Goal: Information Seeking & Learning: Learn about a topic

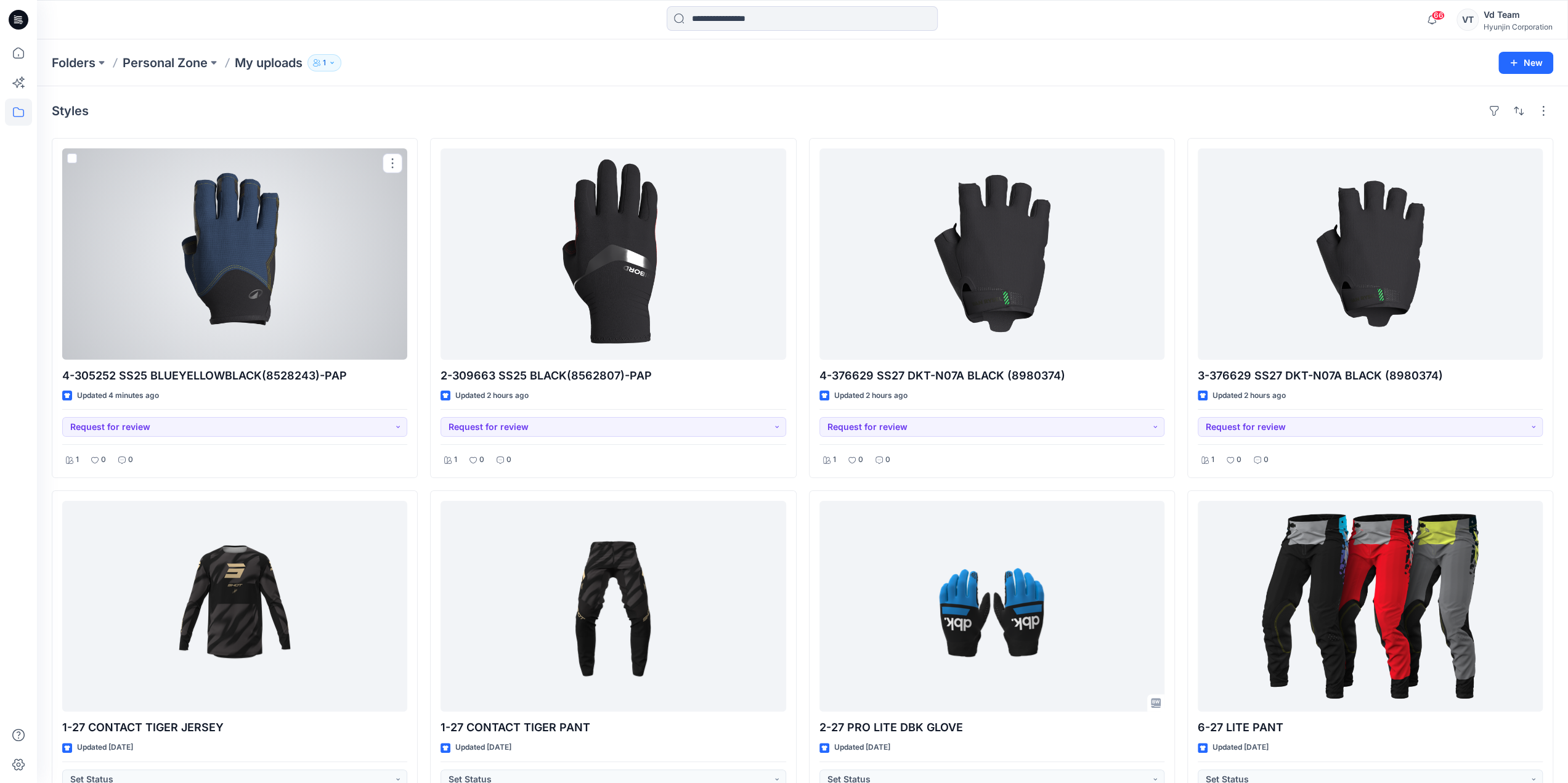
click at [329, 283] on div at bounding box center [235, 254] width 345 height 211
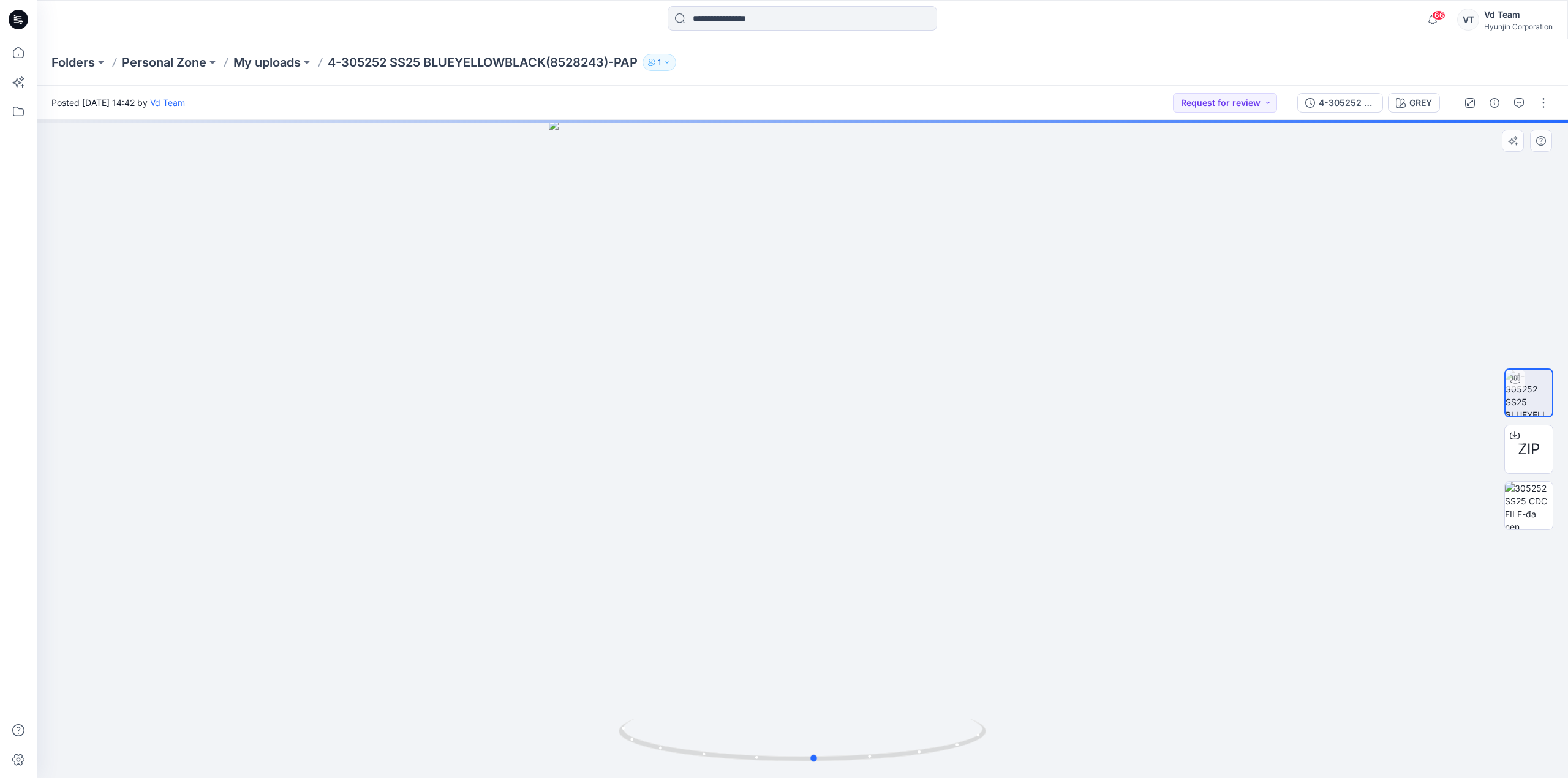
drag, startPoint x: 828, startPoint y: 590, endPoint x: 1204, endPoint y: 613, distance: 376.7
click at [1204, 613] on div at bounding box center [802, 449] width 1531 height 658
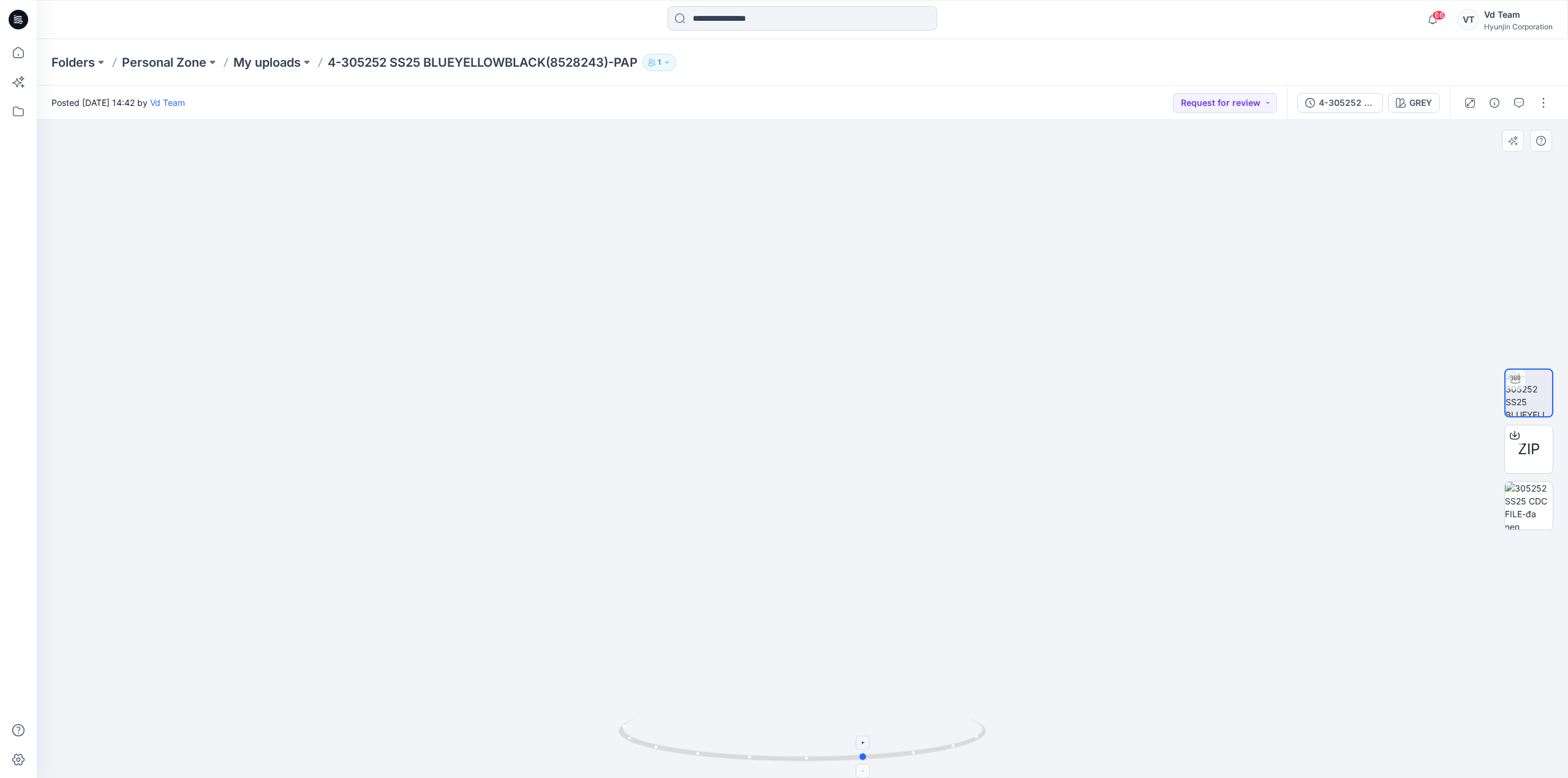
drag, startPoint x: 891, startPoint y: 734, endPoint x: 942, endPoint y: 752, distance: 54.1
click at [942, 752] on icon at bounding box center [804, 741] width 370 height 46
drag, startPoint x: 903, startPoint y: 755, endPoint x: 1092, endPoint y: 744, distance: 189.3
click at [1092, 744] on div at bounding box center [802, 449] width 1531 height 658
drag, startPoint x: 816, startPoint y: 593, endPoint x: 813, endPoint y: 367, distance: 226.0
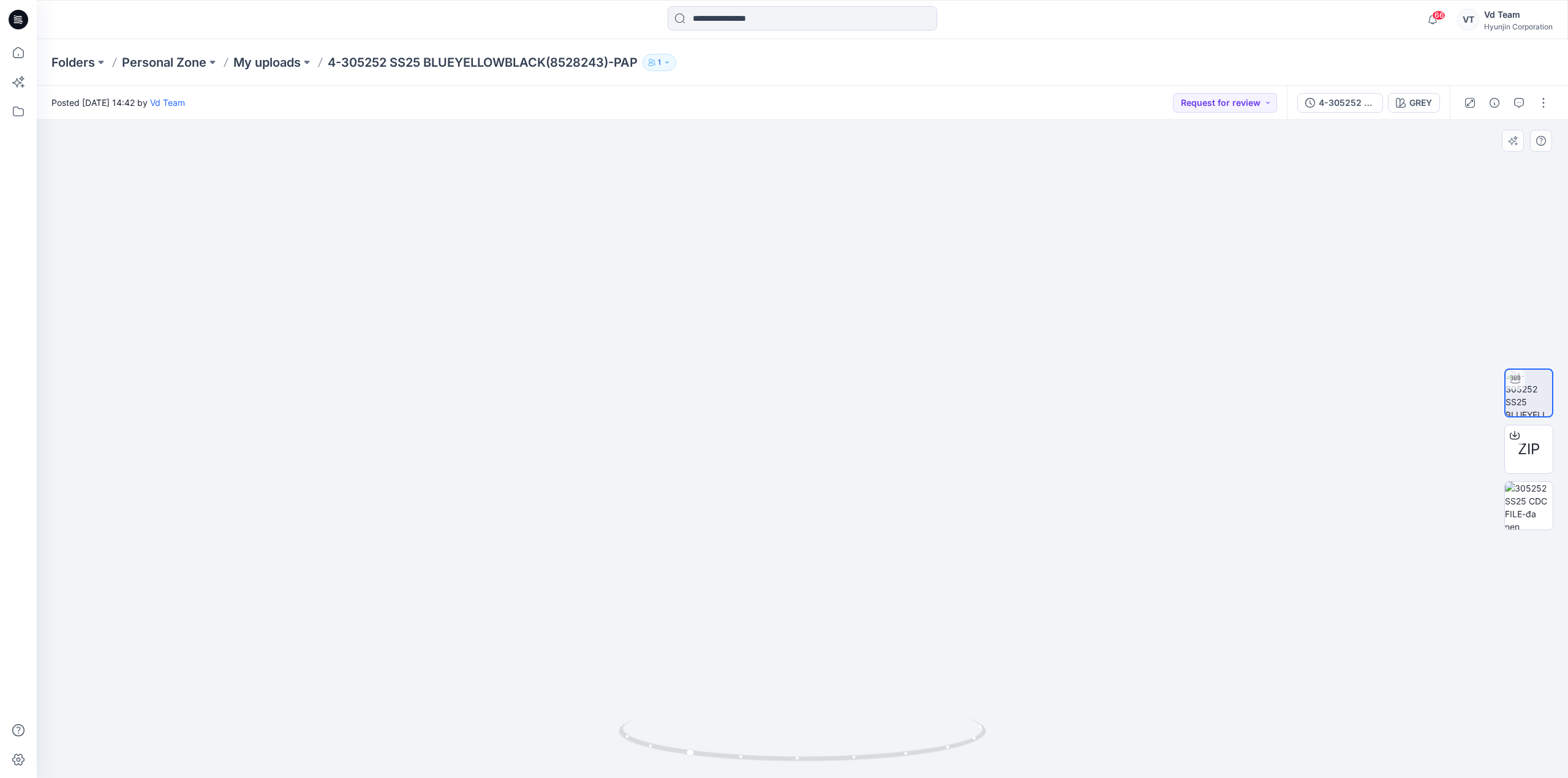
click at [813, 367] on img at bounding box center [802, 312] width 717 height 932
drag, startPoint x: 805, startPoint y: 760, endPoint x: 824, endPoint y: 597, distance: 164.1
click at [842, 737] on icon at bounding box center [804, 741] width 370 height 46
drag, startPoint x: 841, startPoint y: 385, endPoint x: 859, endPoint y: 523, distance: 139.2
click at [861, 536] on img at bounding box center [802, 385] width 717 height 786
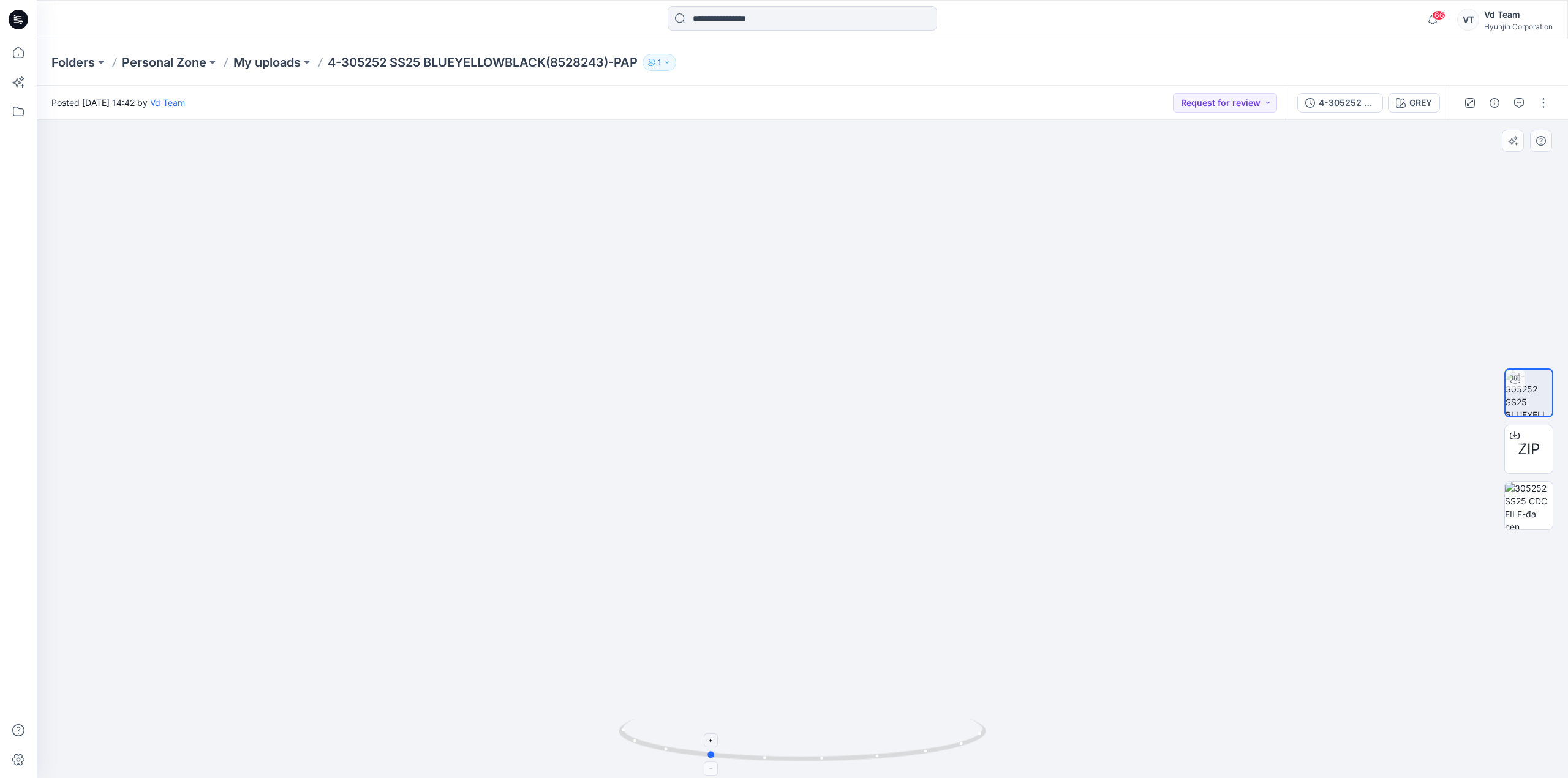
drag, startPoint x: 758, startPoint y: 758, endPoint x: 762, endPoint y: 749, distance: 9.8
click at [762, 749] on icon at bounding box center [804, 741] width 370 height 46
drag, startPoint x: 807, startPoint y: 317, endPoint x: 821, endPoint y: 394, distance: 78.3
click at [821, 394] on img at bounding box center [802, 433] width 650 height 689
drag, startPoint x: 803, startPoint y: 765, endPoint x: 695, endPoint y: 762, distance: 108.0
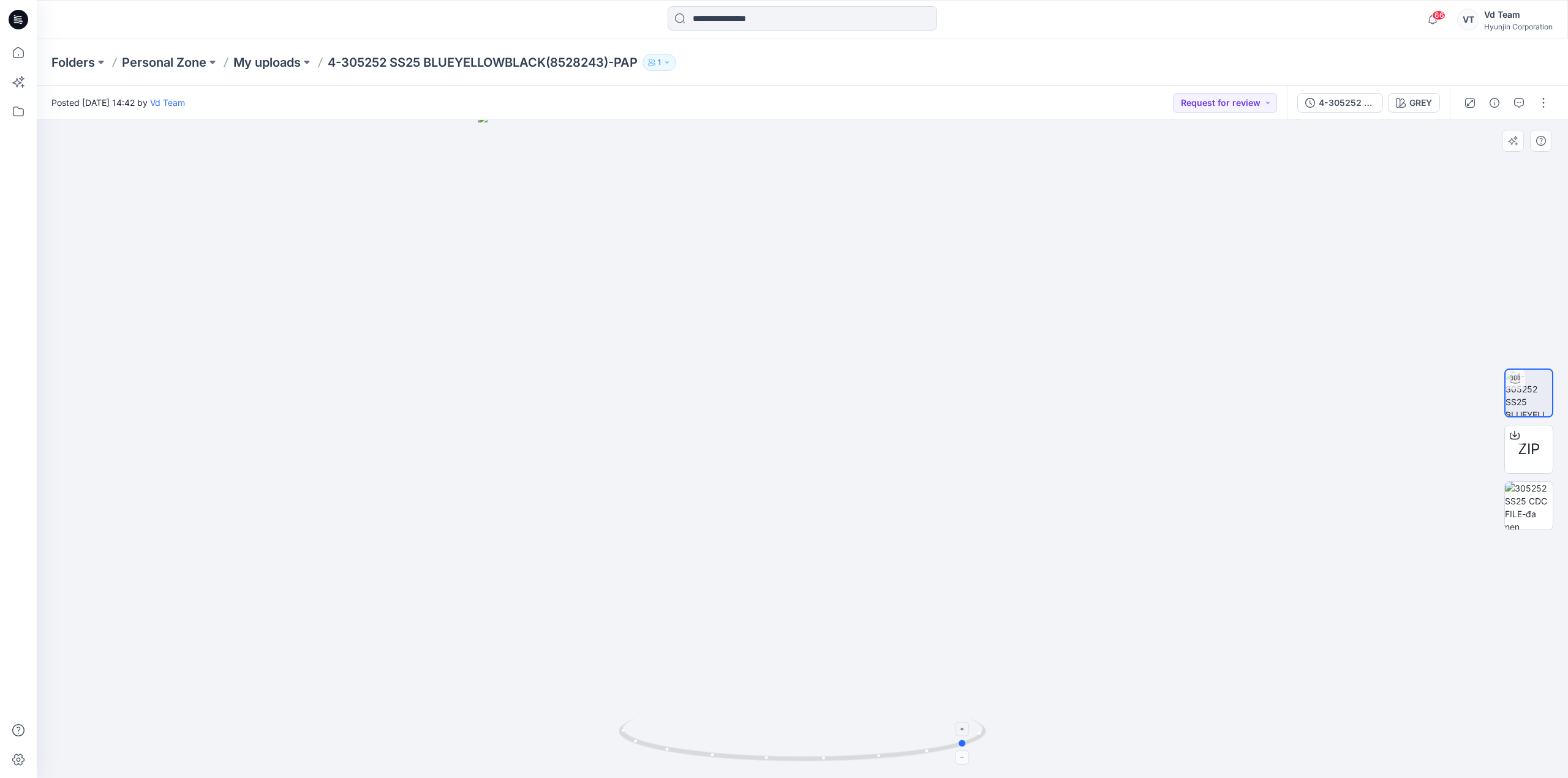
click at [695, 762] on div at bounding box center [802, 747] width 367 height 61
click at [856, 755] on icon at bounding box center [804, 741] width 370 height 46
click at [13, 25] on icon at bounding box center [18, 20] width 20 height 20
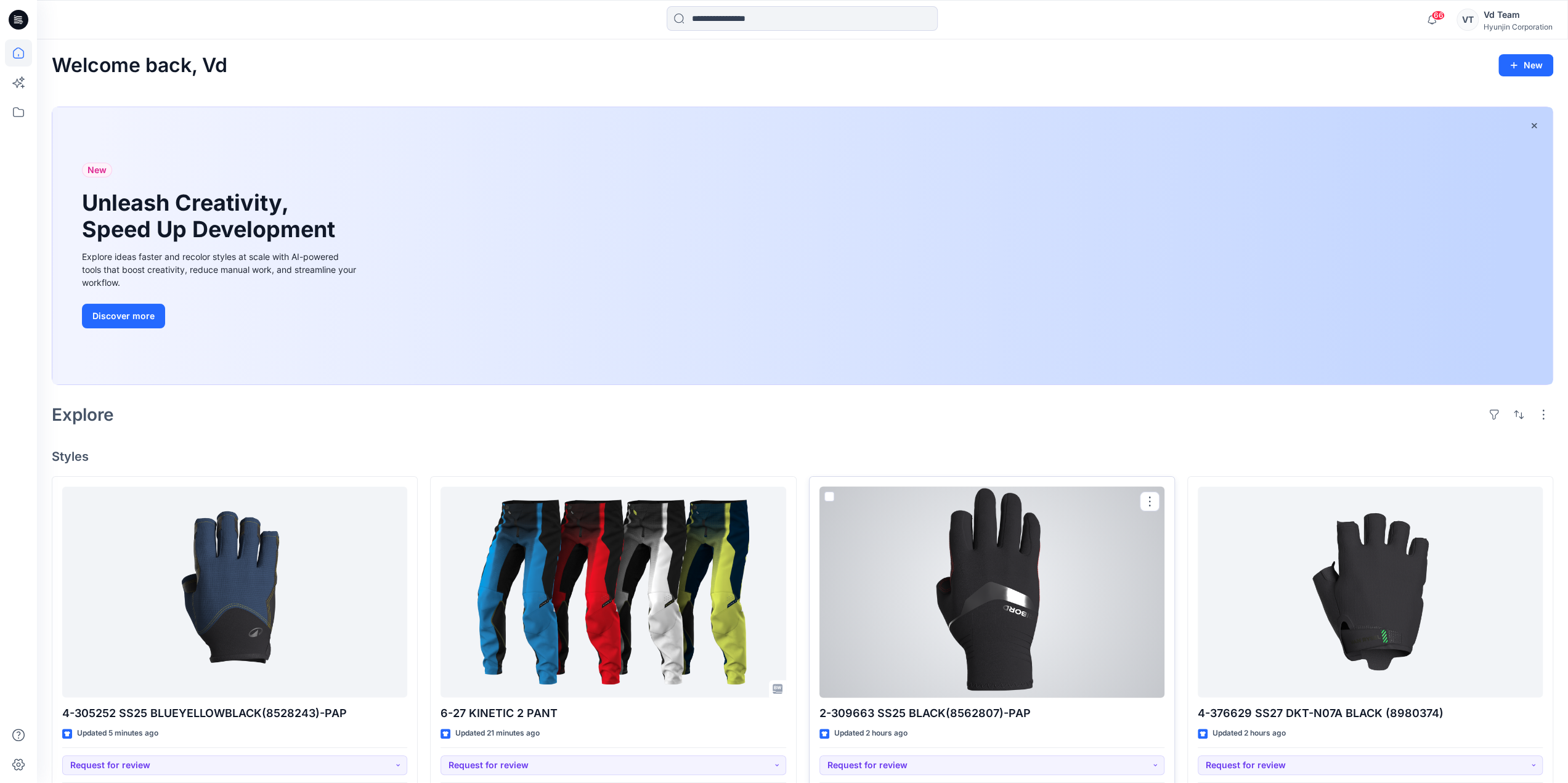
click at [1039, 595] on div at bounding box center [992, 592] width 345 height 211
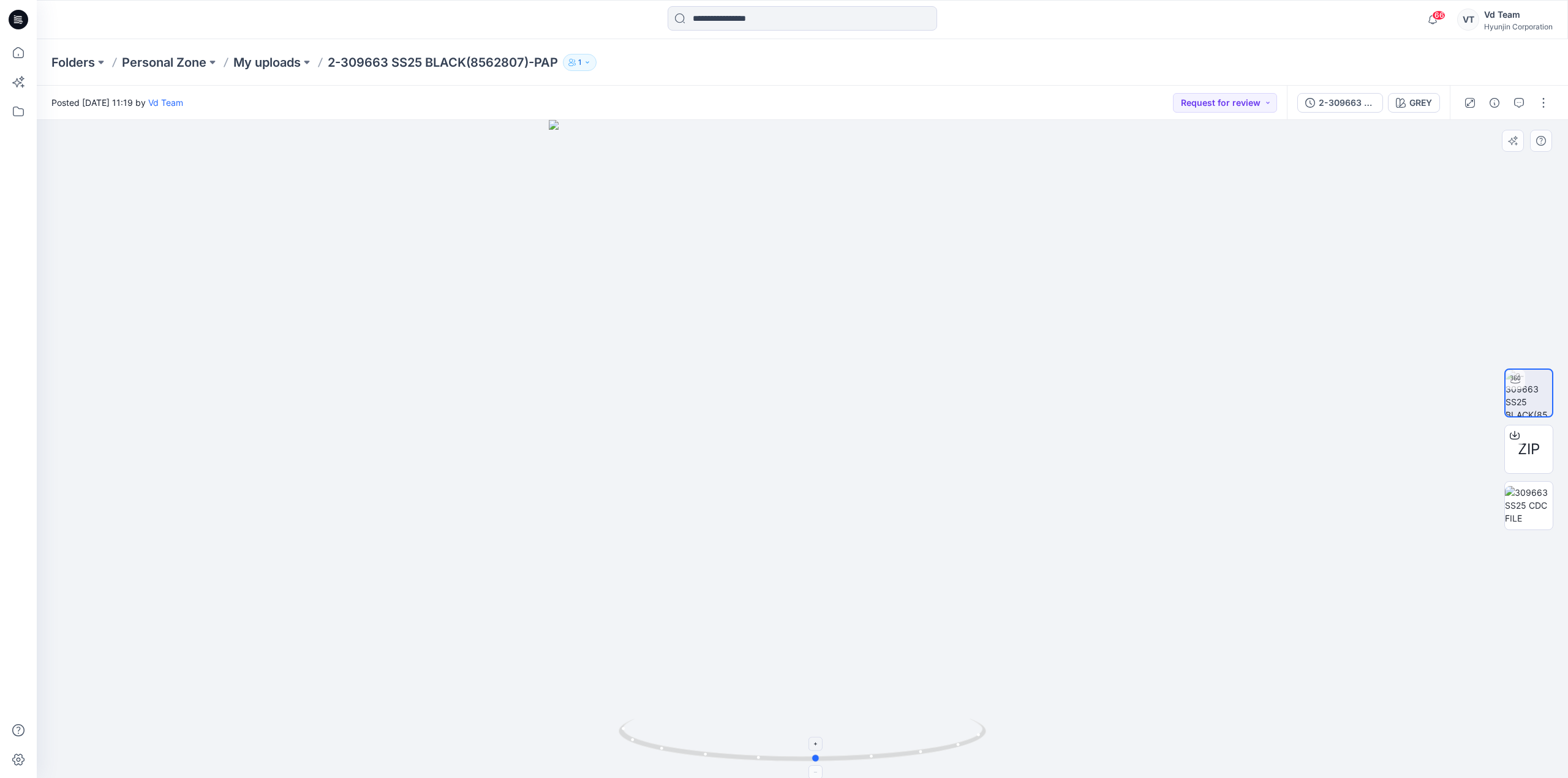
drag, startPoint x: 772, startPoint y: 756, endPoint x: 768, endPoint y: 741, distance: 15.5
click at [786, 752] on icon at bounding box center [804, 741] width 370 height 46
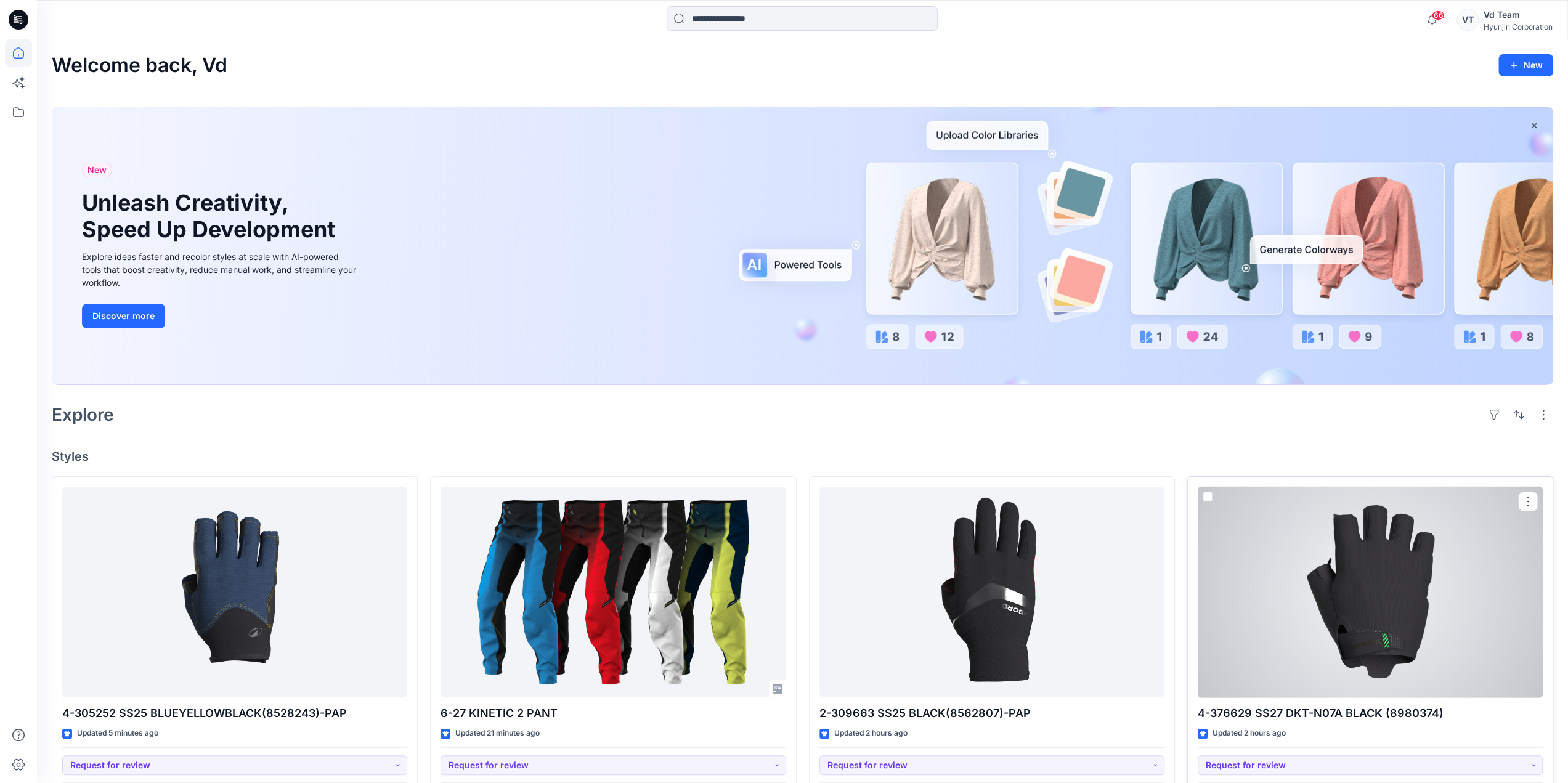
click at [1302, 661] on div at bounding box center [1370, 592] width 345 height 211
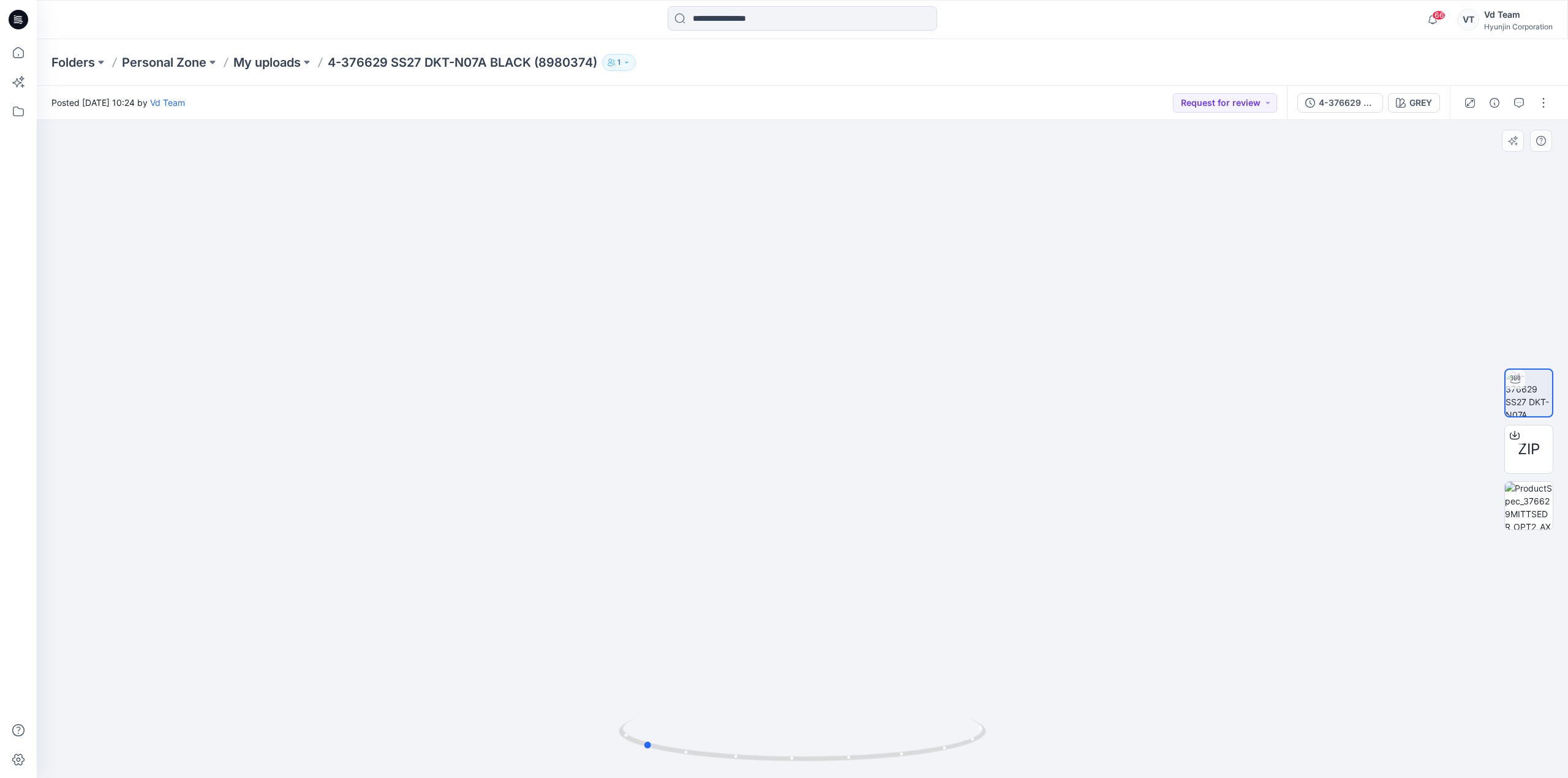
drag, startPoint x: 797, startPoint y: 757, endPoint x: 1003, endPoint y: 764, distance: 206.1
click at [1003, 764] on div at bounding box center [802, 449] width 1531 height 658
drag, startPoint x: 903, startPoint y: 745, endPoint x: 867, endPoint y: 753, distance: 36.9
click at [867, 753] on icon at bounding box center [804, 741] width 370 height 46
click at [22, 27] on icon at bounding box center [18, 20] width 20 height 20
